Goal: Transaction & Acquisition: Purchase product/service

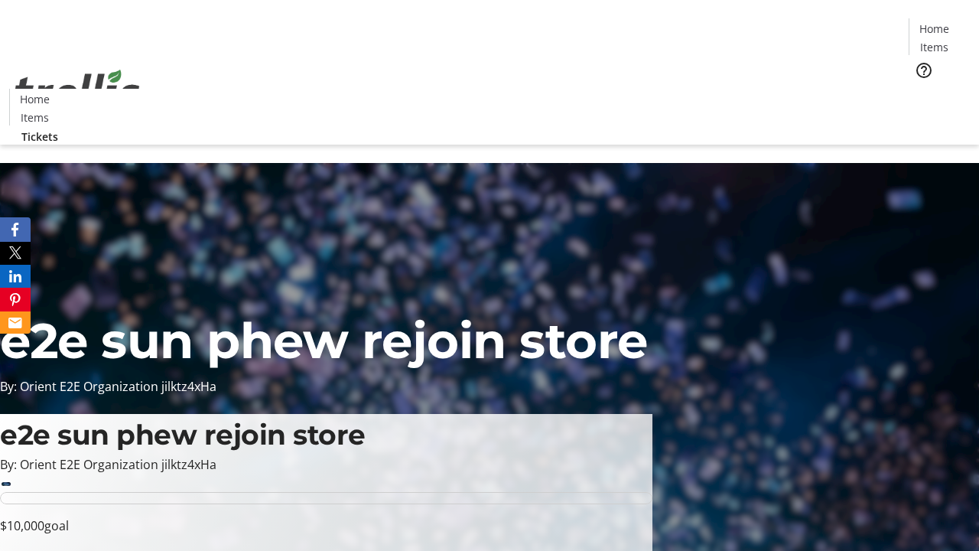
click at [921, 89] on span "Tickets" at bounding box center [939, 97] width 37 height 16
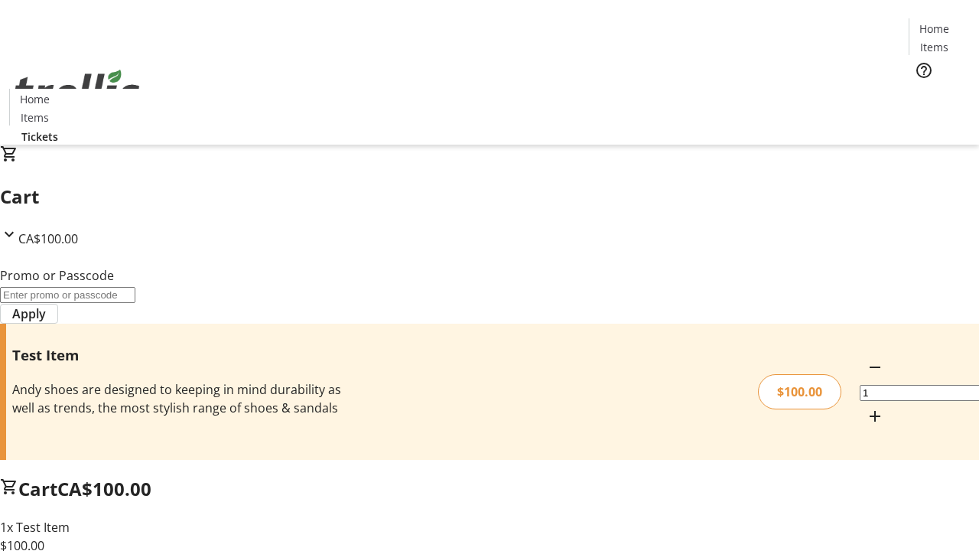
type input "PERCENT"
